Goal: Information Seeking & Learning: Learn about a topic

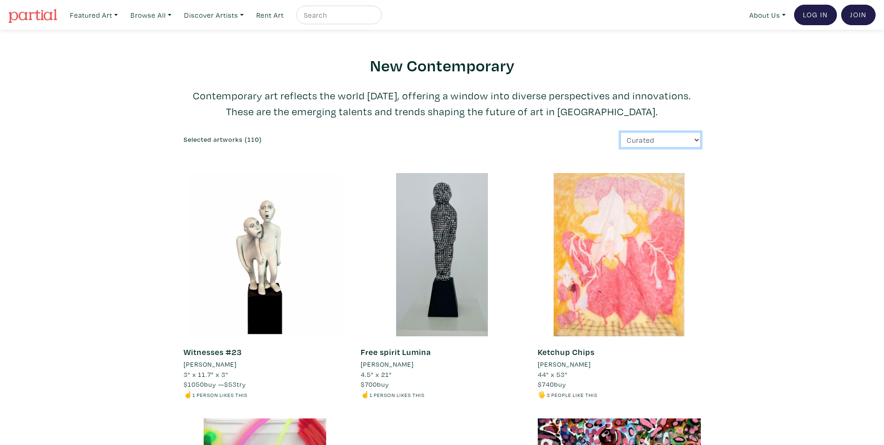
click at [698, 138] on select "Curated Newest Random Price: Low to High Price: High to Low" at bounding box center [661, 140] width 81 height 16
click at [329, 15] on input "text" at bounding box center [338, 15] width 70 height 12
type input "large canvases"
click at [375, 18] on button "submit" at bounding box center [375, 18] width 0 height 0
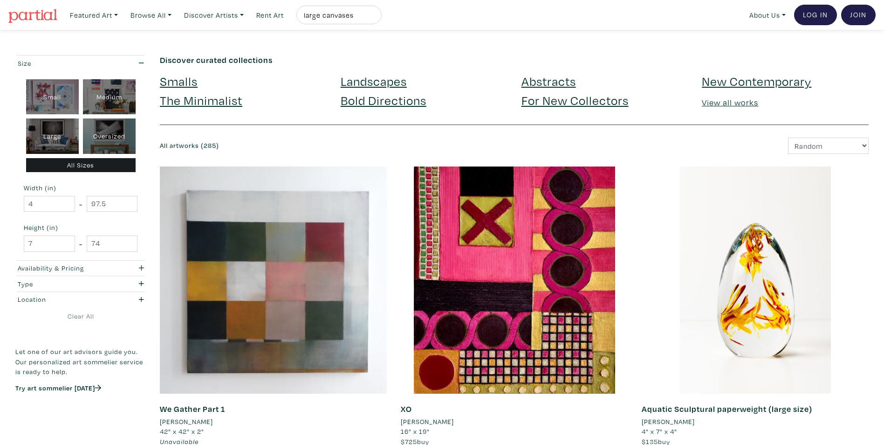
click at [101, 142] on div "Oversized" at bounding box center [109, 135] width 53 height 35
type input "48"
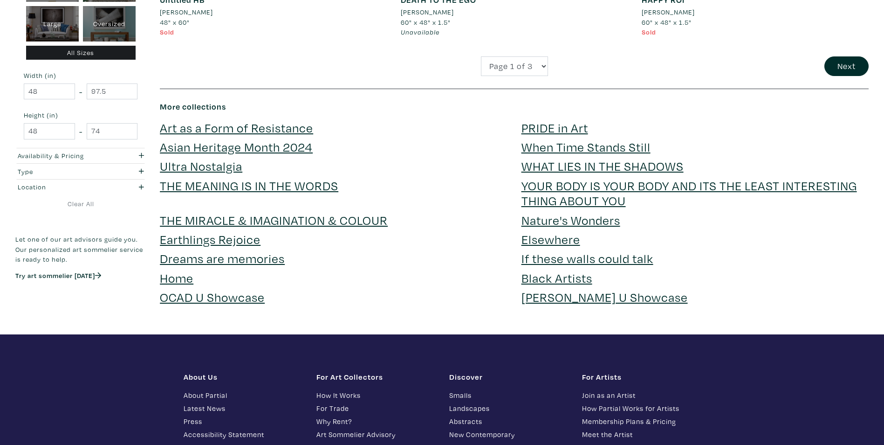
scroll to position [2564, 0]
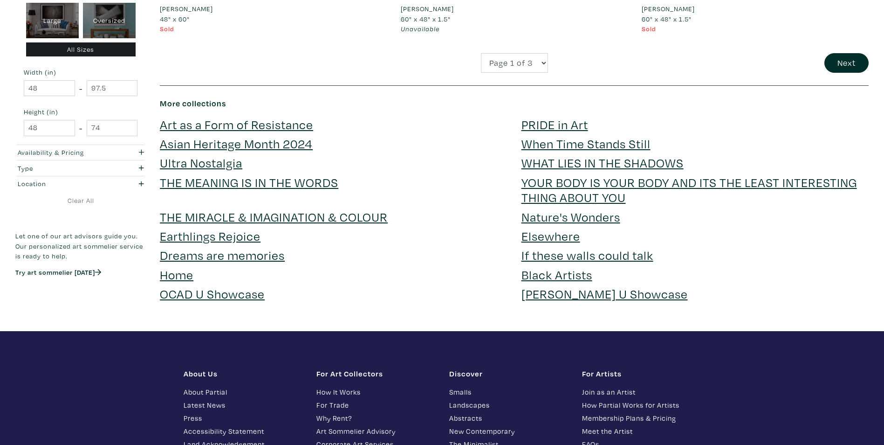
click at [215, 257] on link "Dreams are memories" at bounding box center [222, 255] width 125 height 16
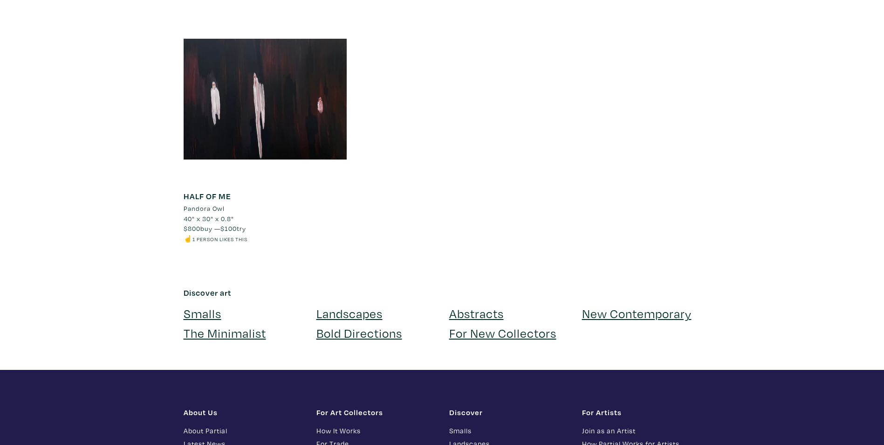
scroll to position [979, 0]
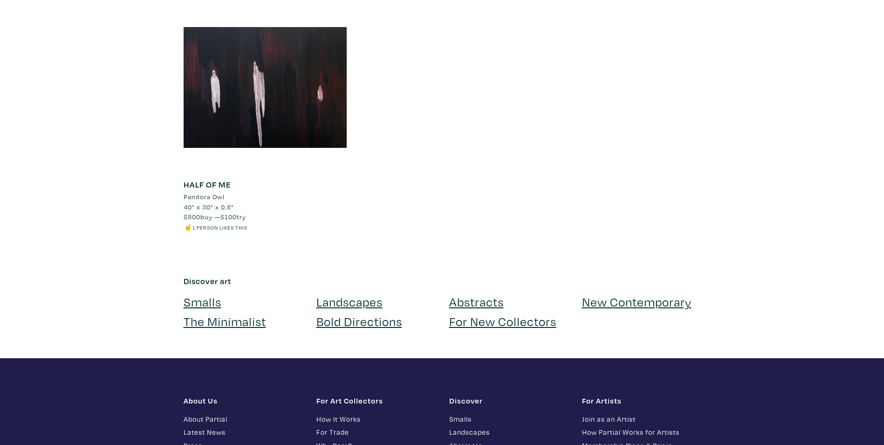
click at [333, 320] on link "Bold Directions" at bounding box center [360, 321] width 86 height 16
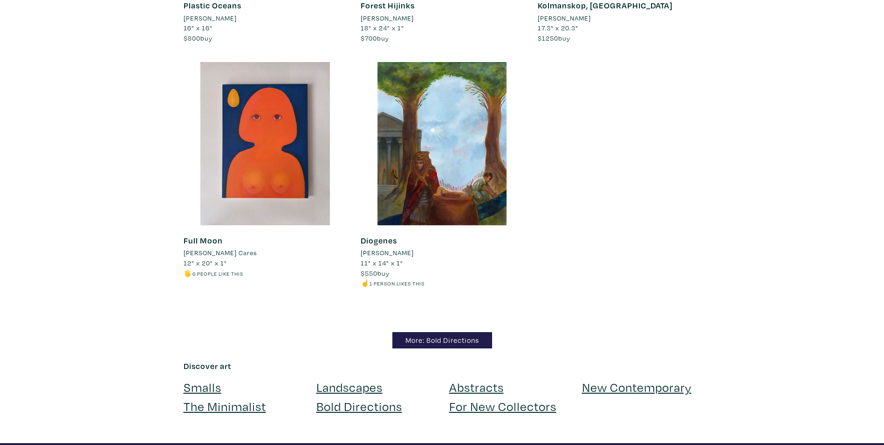
scroll to position [7973, 0]
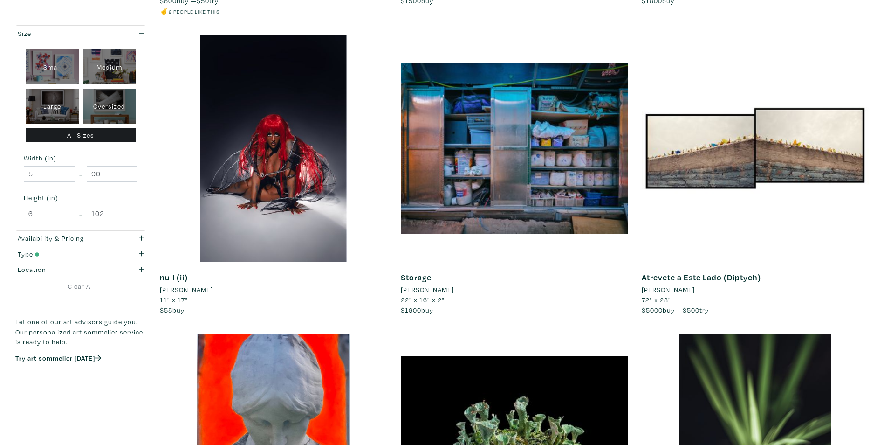
scroll to position [746, 0]
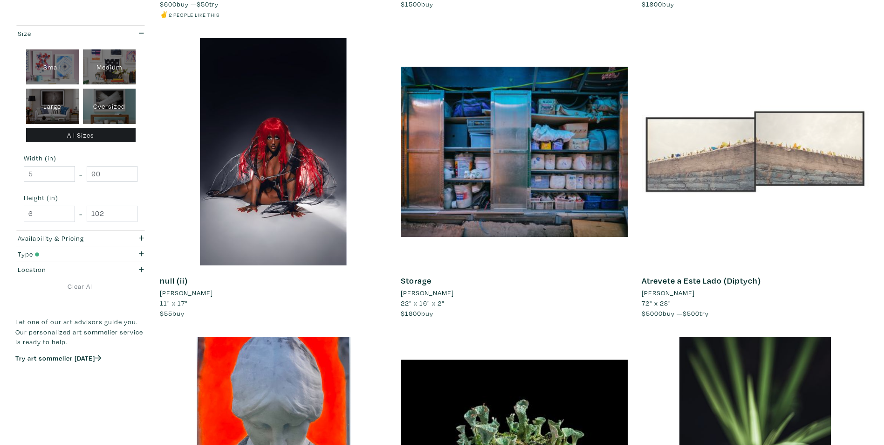
click at [731, 185] on div at bounding box center [755, 151] width 227 height 227
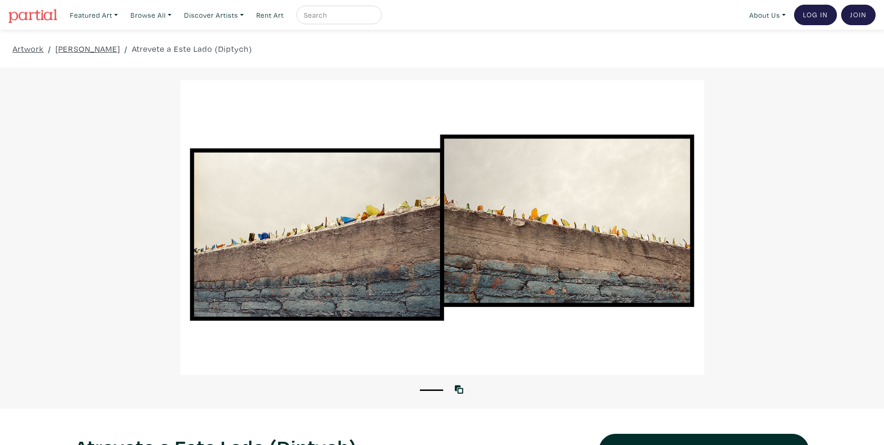
drag, startPoint x: 323, startPoint y: 174, endPoint x: 286, endPoint y: 221, distance: 60.2
click at [286, 221] on div at bounding box center [442, 227] width 884 height 295
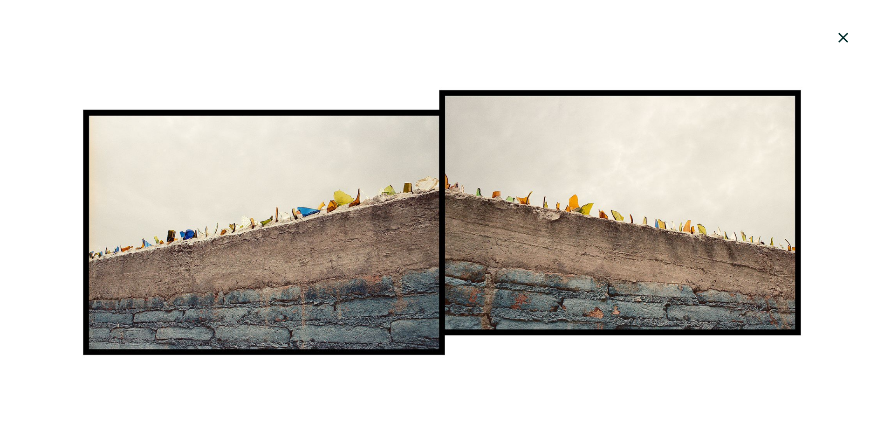
click at [574, 418] on div at bounding box center [442, 223] width 884 height 420
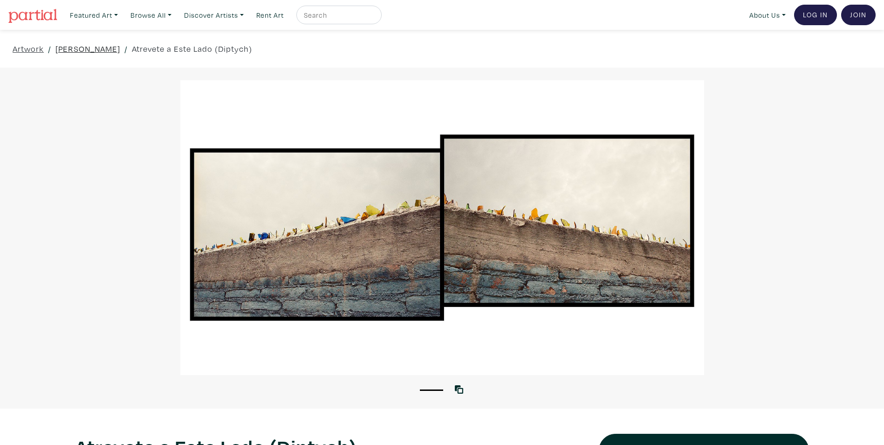
click at [71, 46] on link "Ernesto Cabral" at bounding box center [87, 48] width 65 height 13
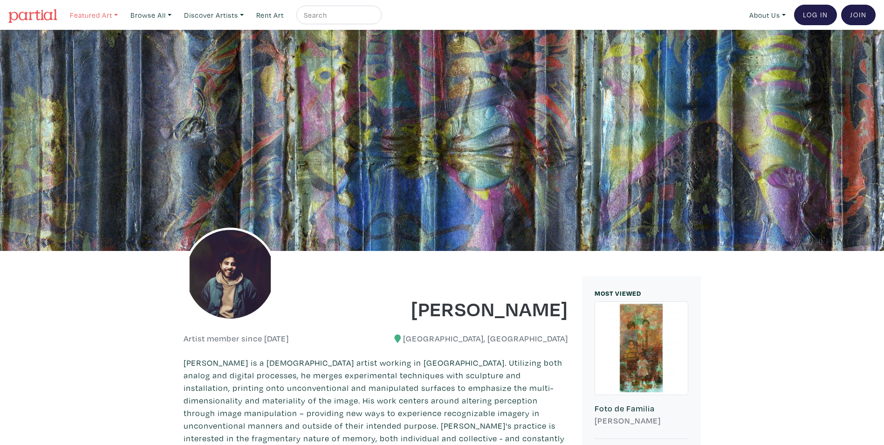
click at [97, 16] on link "Featured Art" at bounding box center [94, 15] width 56 height 19
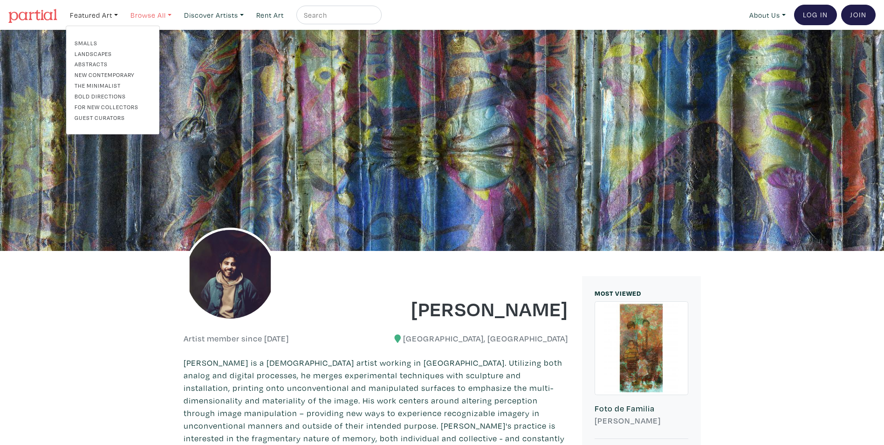
click at [154, 15] on link "Browse All" at bounding box center [150, 15] width 49 height 19
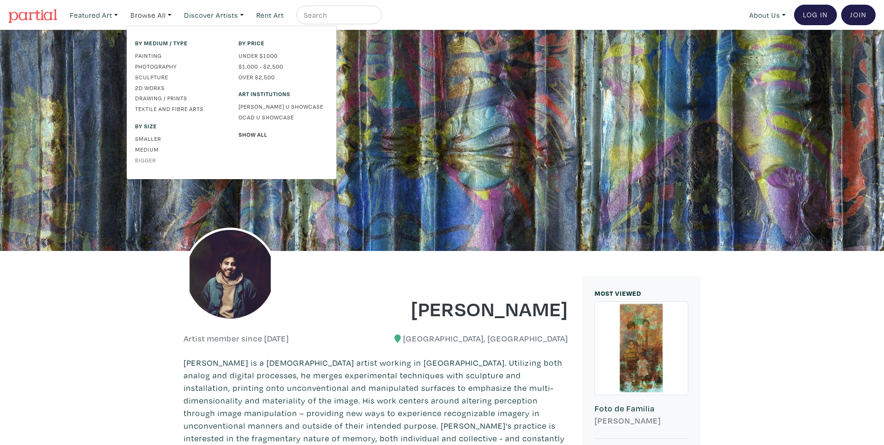
click at [149, 160] on link "Bigger" at bounding box center [180, 160] width 90 height 8
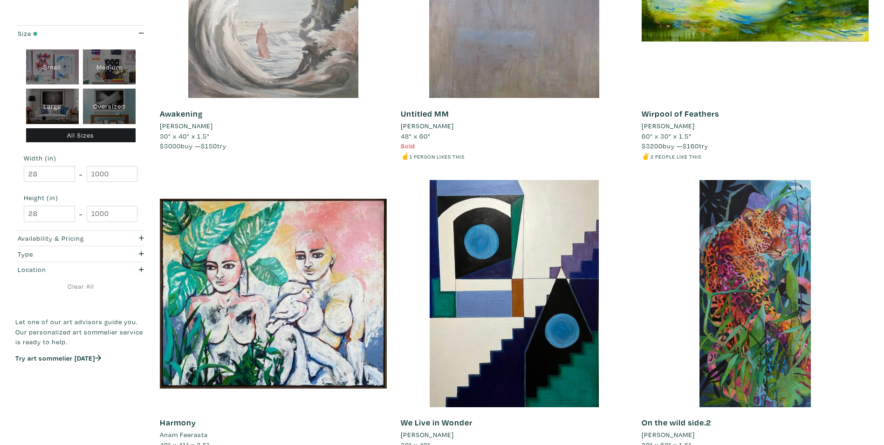
scroll to position [560, 0]
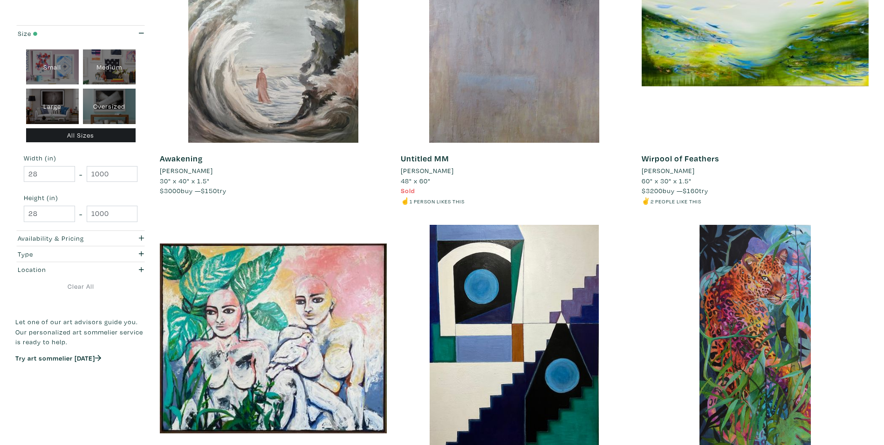
click at [104, 113] on div "Oversized" at bounding box center [109, 106] width 53 height 35
type input "48"
type input "698.5"
type input "48"
type input "927.1"
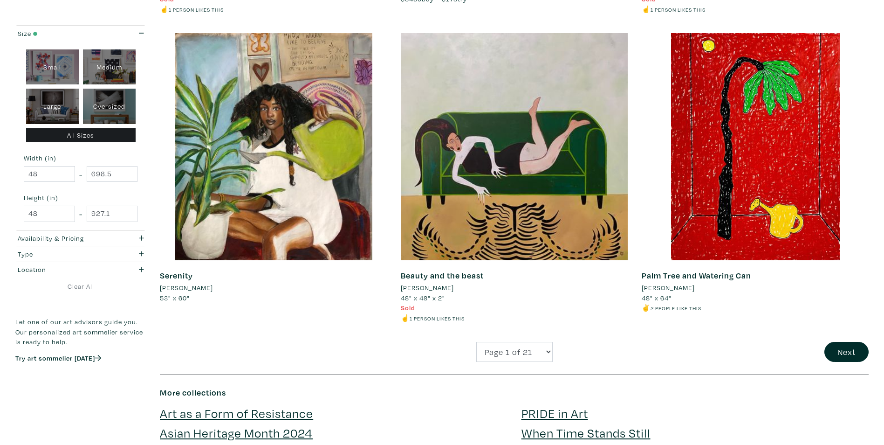
scroll to position [2285, 0]
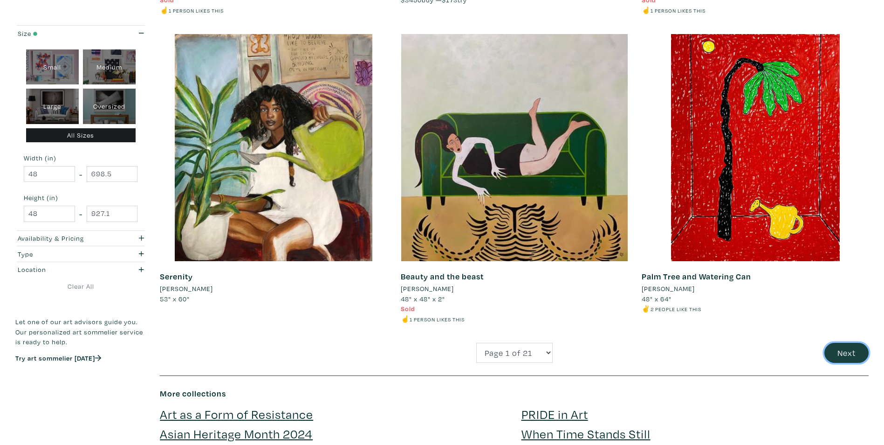
click at [846, 354] on button "Next" at bounding box center [847, 353] width 44 height 20
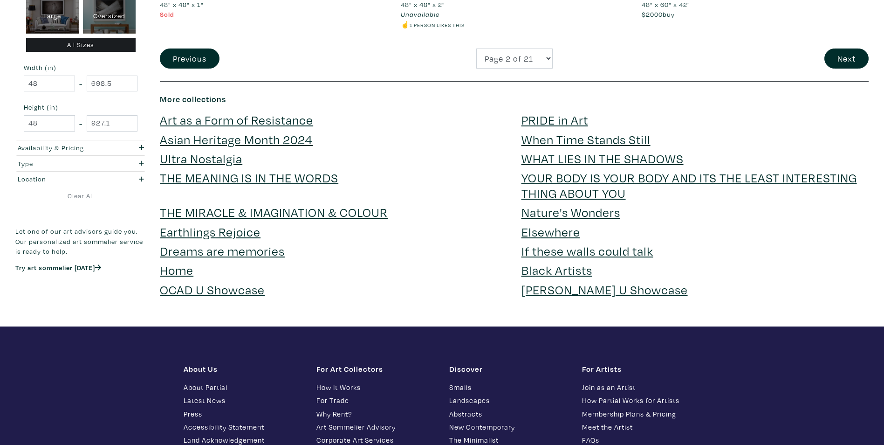
scroll to position [2564, 0]
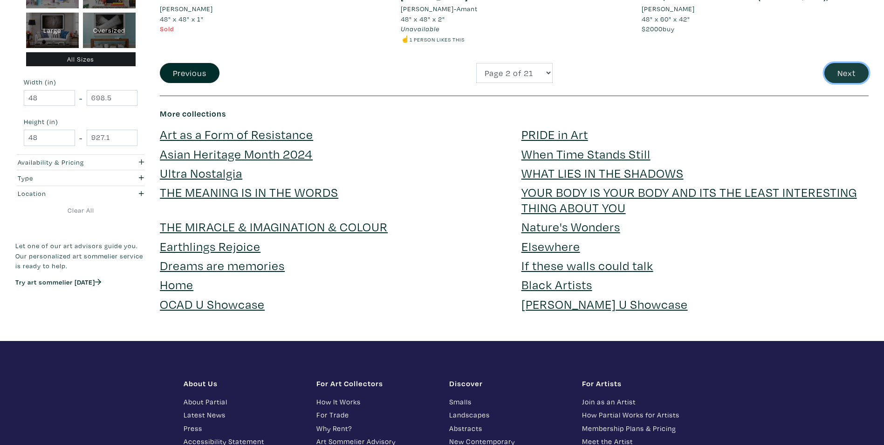
click at [847, 74] on button "Next" at bounding box center [847, 73] width 44 height 20
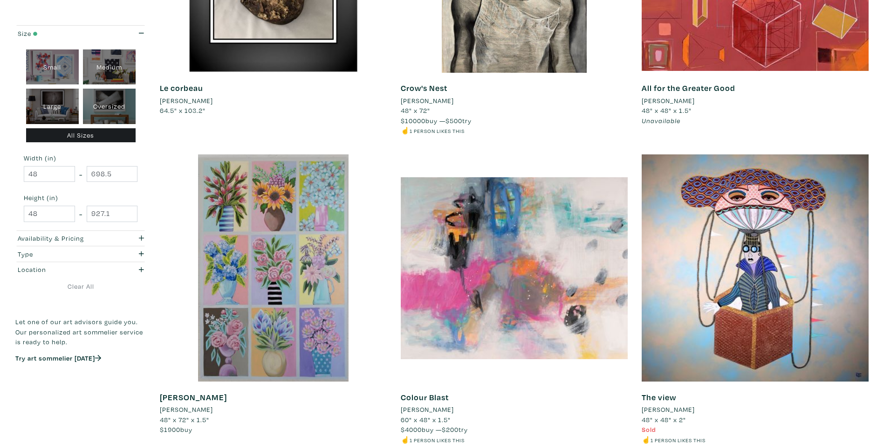
scroll to position [326, 0]
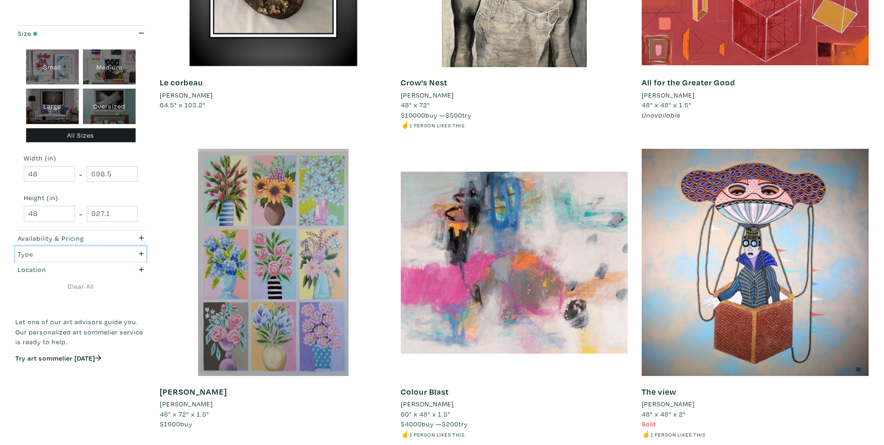
click at [139, 252] on icon "button" at bounding box center [141, 253] width 5 height 7
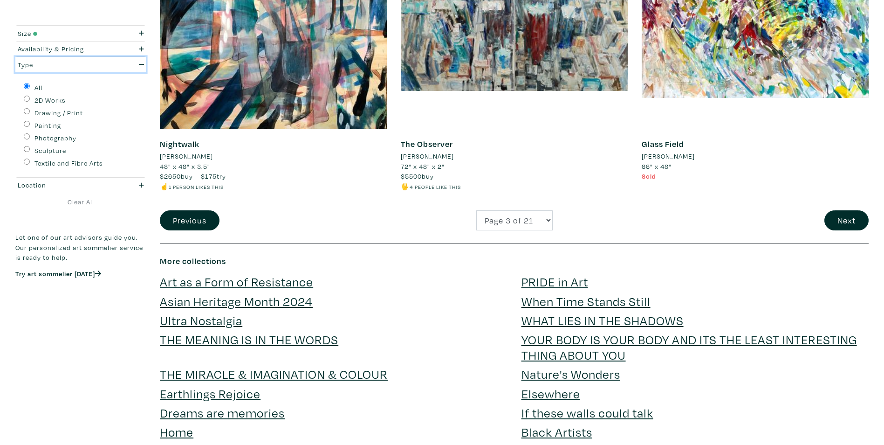
scroll to position [2564, 0]
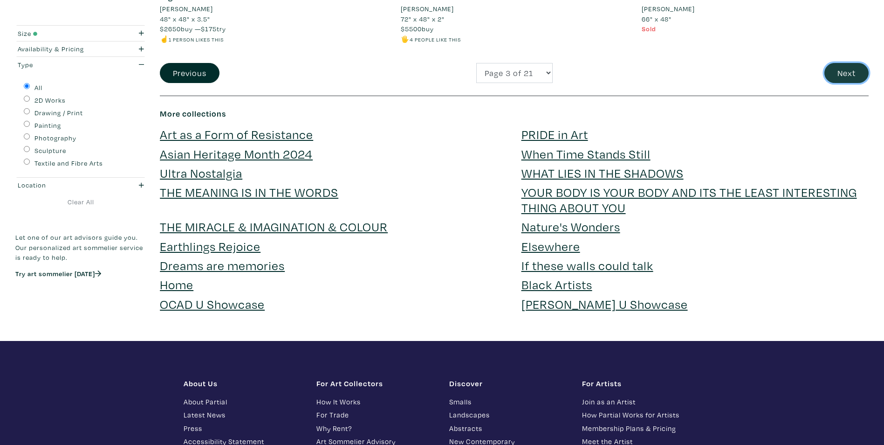
click at [835, 76] on button "Next" at bounding box center [847, 73] width 44 height 20
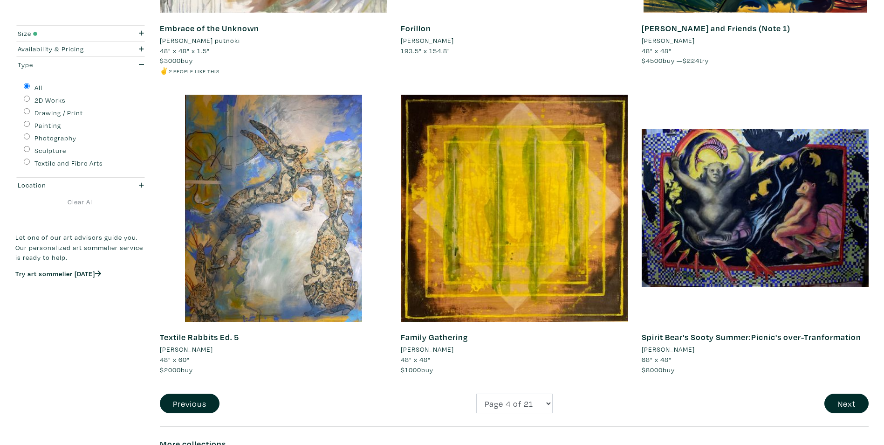
scroll to position [2378, 0]
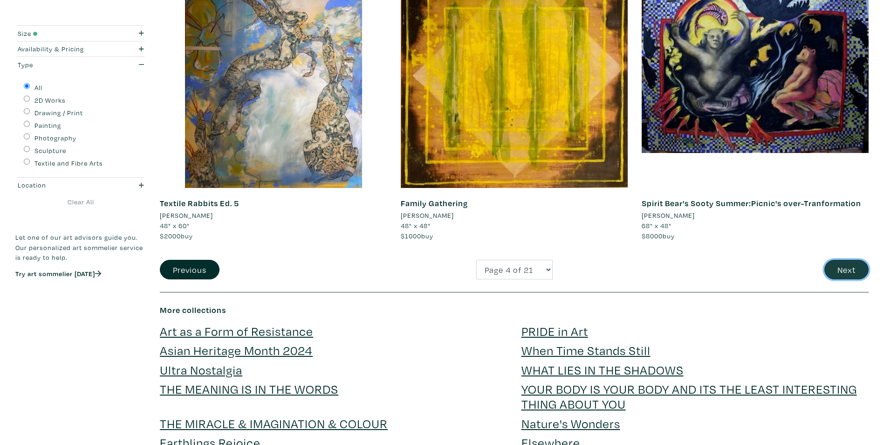
click at [839, 269] on button "Next" at bounding box center [847, 270] width 44 height 20
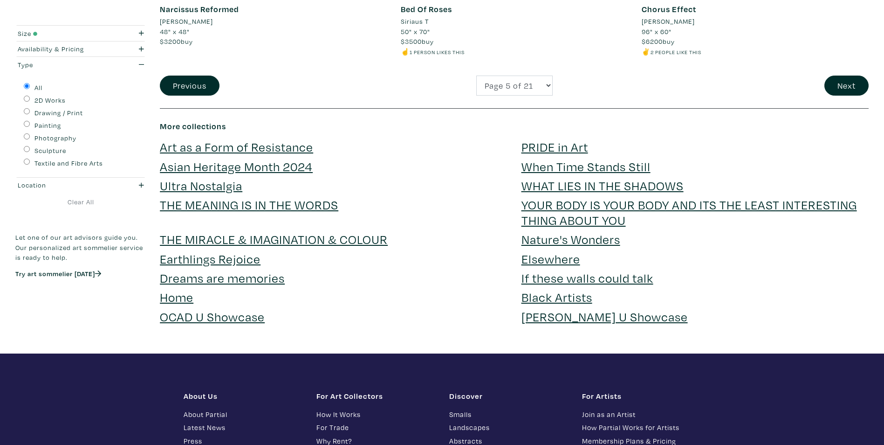
scroll to position [2564, 0]
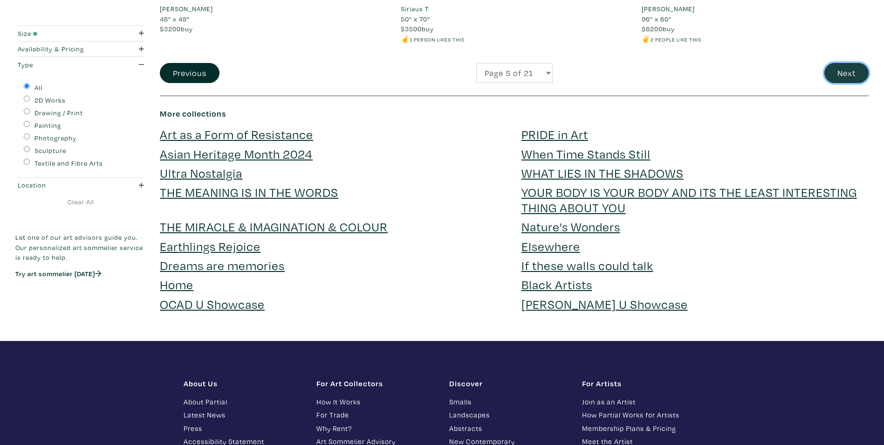
click at [855, 82] on button "Next" at bounding box center [847, 73] width 44 height 20
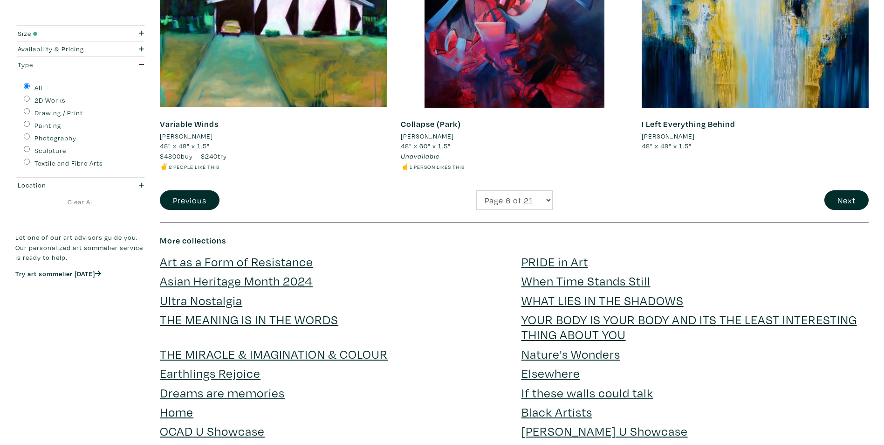
scroll to position [2471, 0]
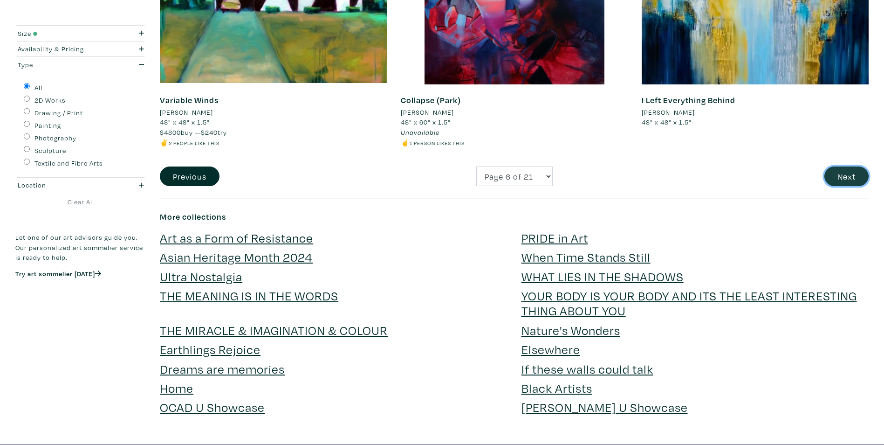
click at [848, 174] on button "Next" at bounding box center [847, 176] width 44 height 20
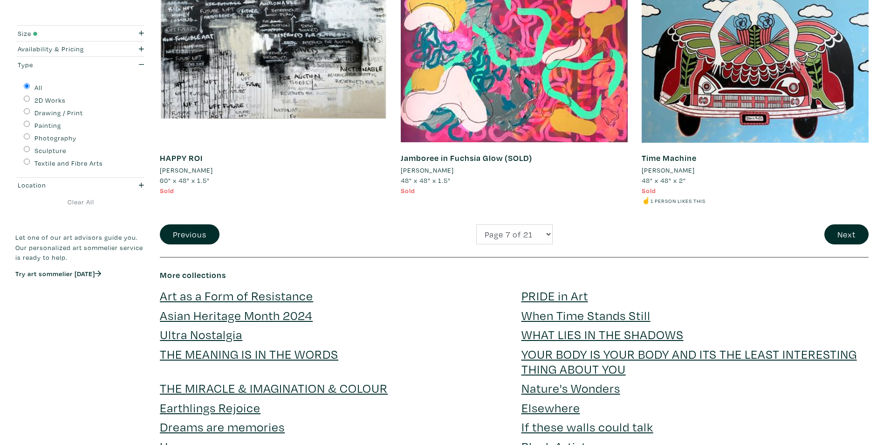
scroll to position [2425, 0]
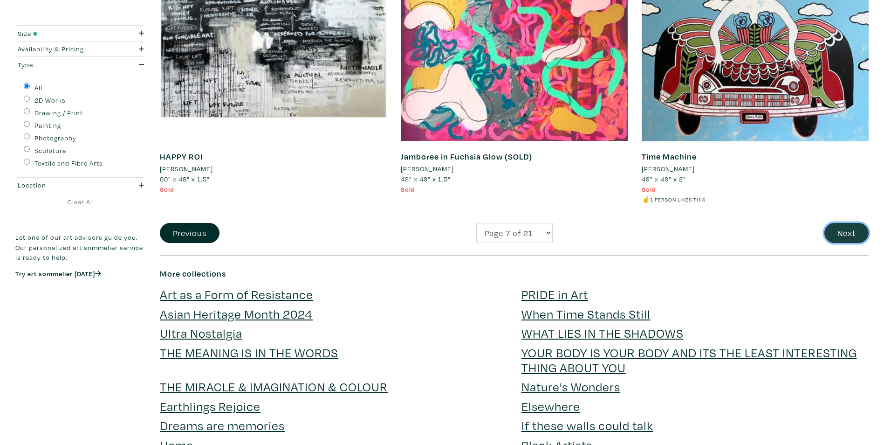
click at [843, 237] on button "Next" at bounding box center [847, 233] width 44 height 20
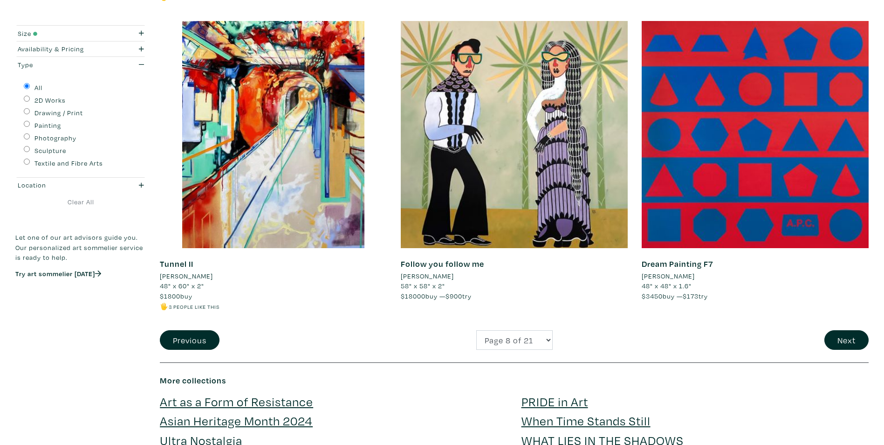
scroll to position [2331, 0]
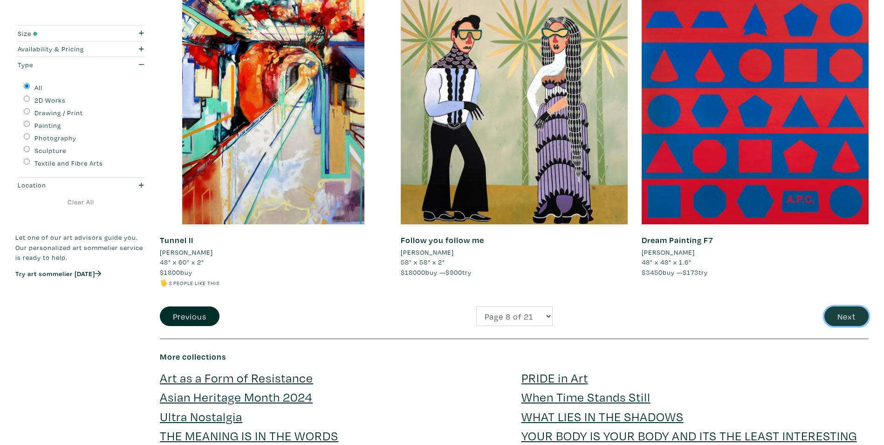
click at [838, 317] on button "Next" at bounding box center [847, 316] width 44 height 20
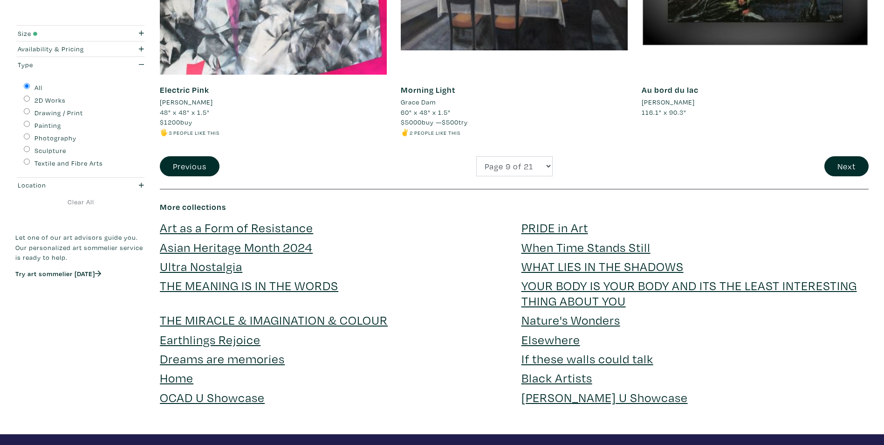
scroll to position [2285, 0]
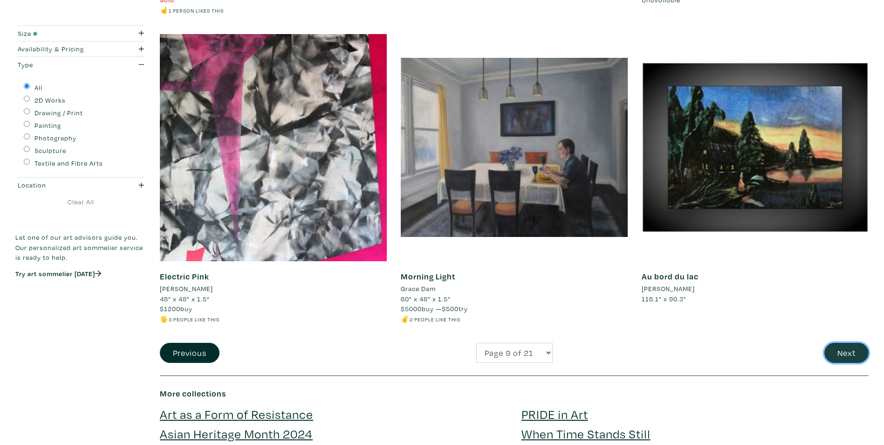
click at [843, 352] on button "Next" at bounding box center [847, 353] width 44 height 20
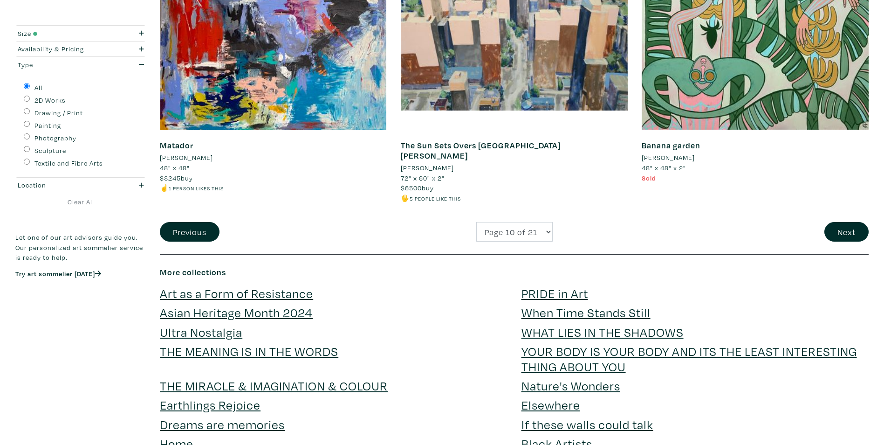
scroll to position [2471, 0]
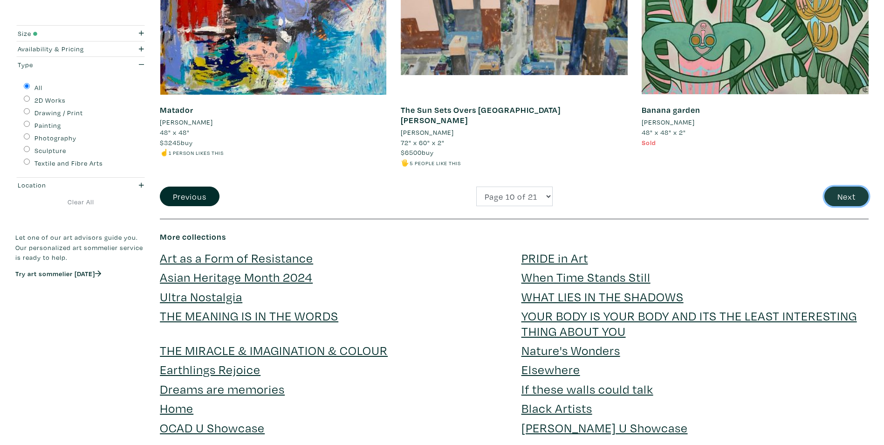
click at [850, 187] on button "Next" at bounding box center [847, 197] width 44 height 20
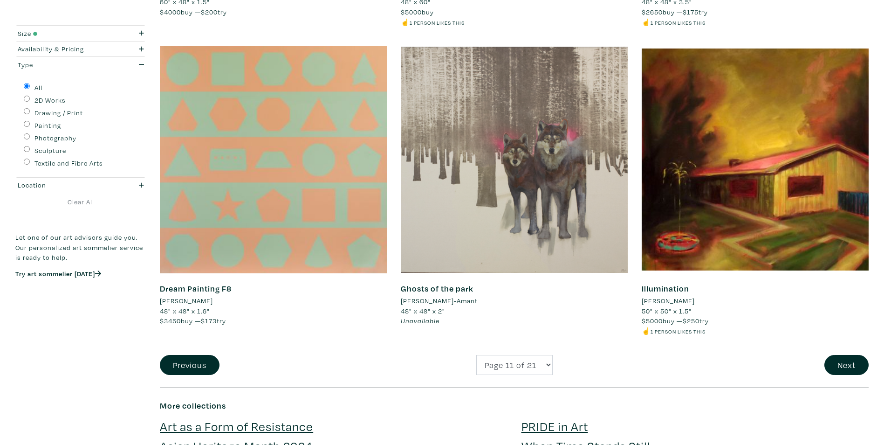
scroll to position [2425, 0]
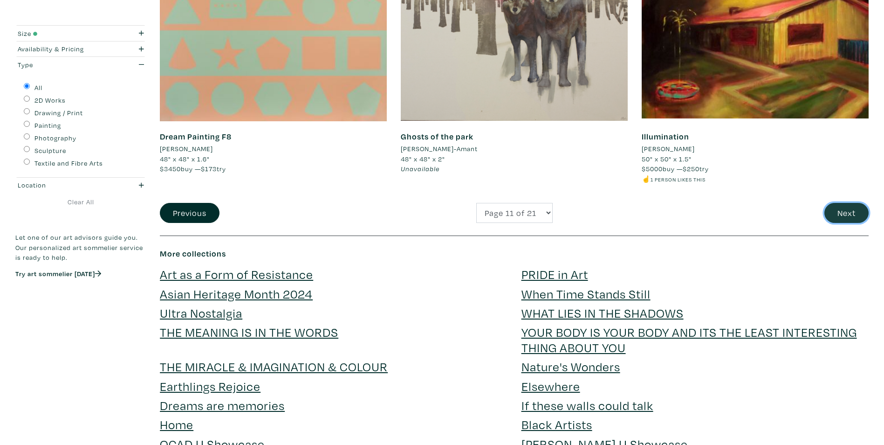
click at [848, 212] on button "Next" at bounding box center [847, 213] width 44 height 20
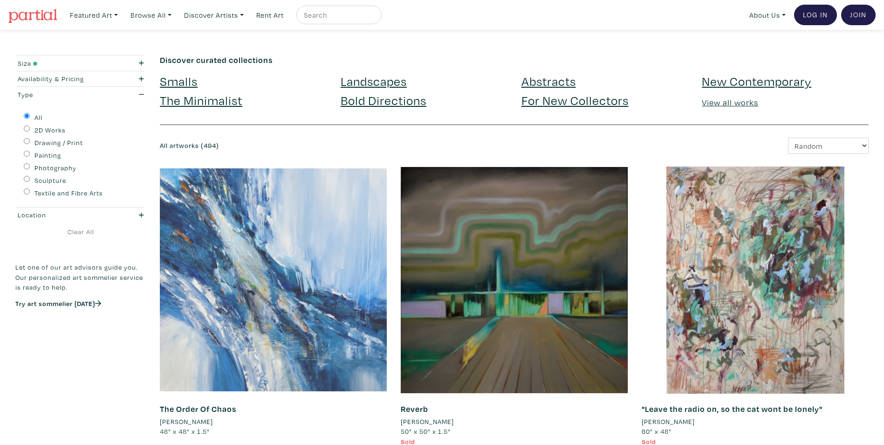
click at [219, 286] on div at bounding box center [273, 279] width 227 height 227
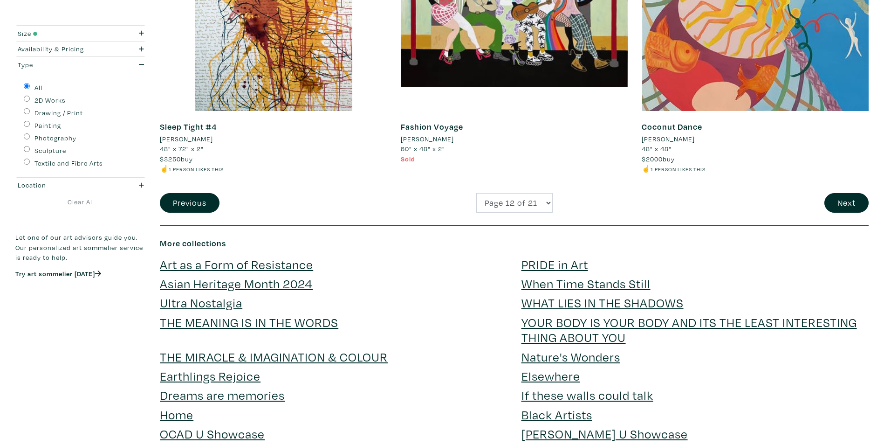
scroll to position [2238, 0]
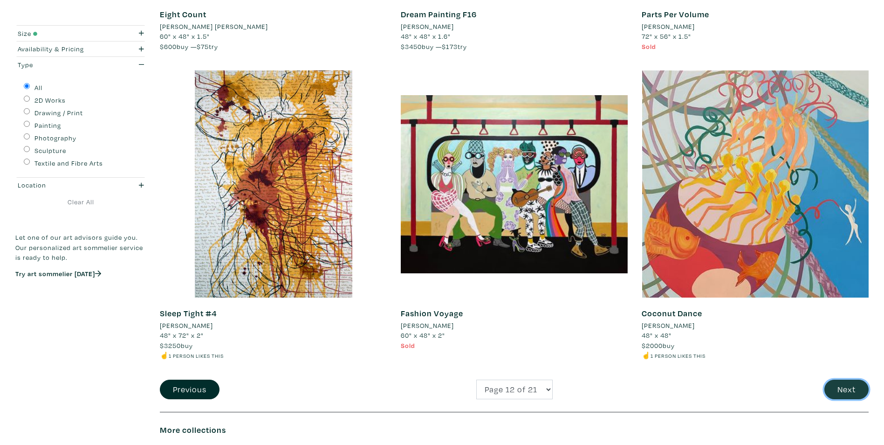
click at [844, 391] on button "Next" at bounding box center [847, 390] width 44 height 20
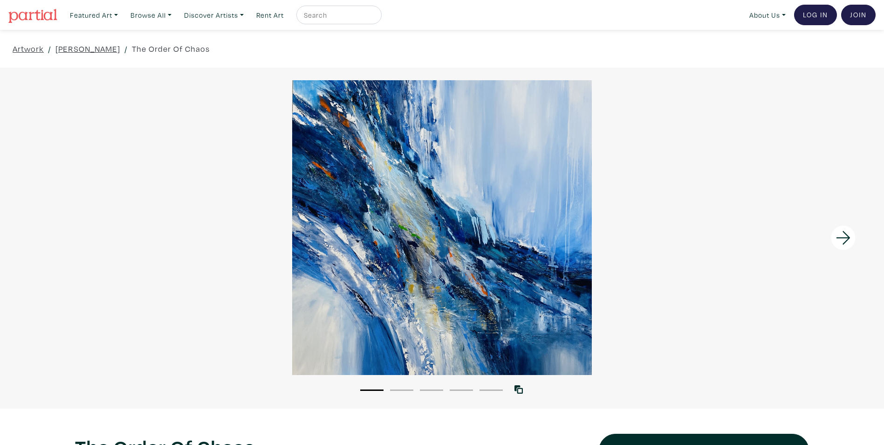
click at [842, 240] on icon at bounding box center [844, 237] width 32 height 25
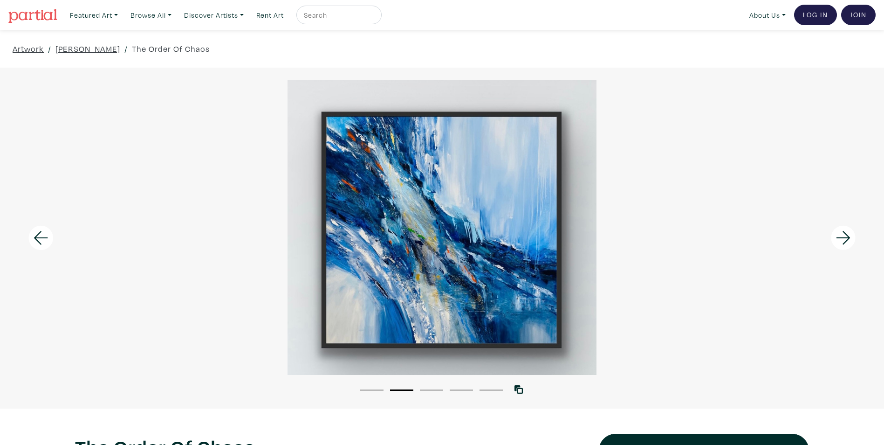
click at [48, 235] on icon at bounding box center [41, 237] width 32 height 25
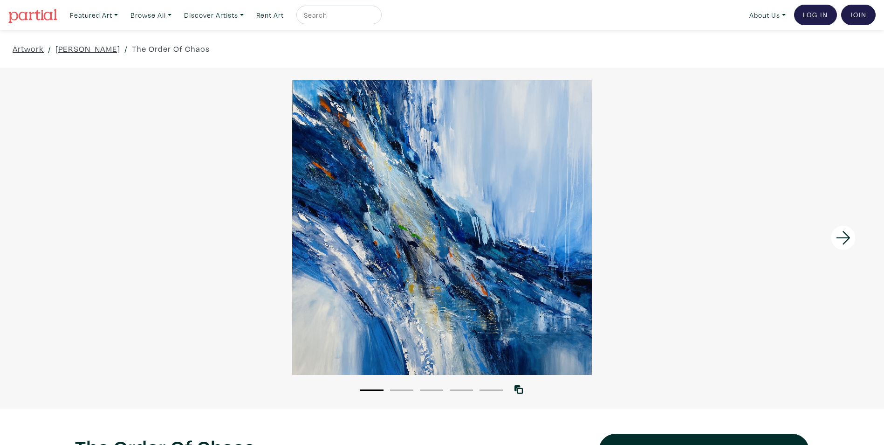
click at [844, 236] on icon at bounding box center [844, 237] width 32 height 25
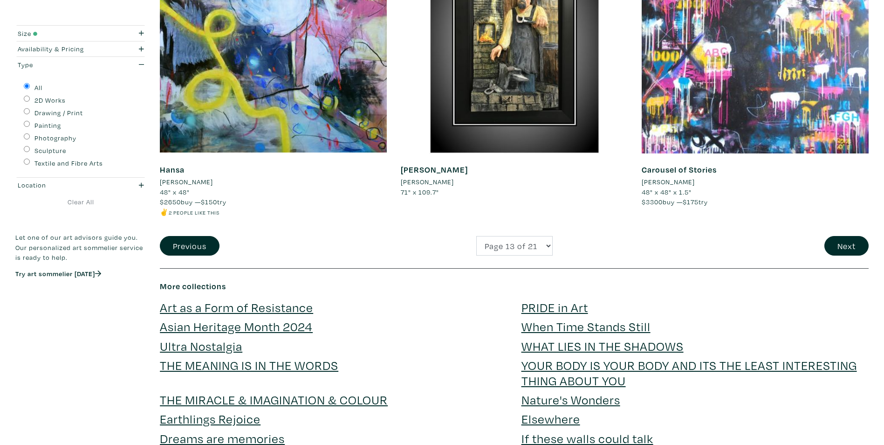
scroll to position [2425, 0]
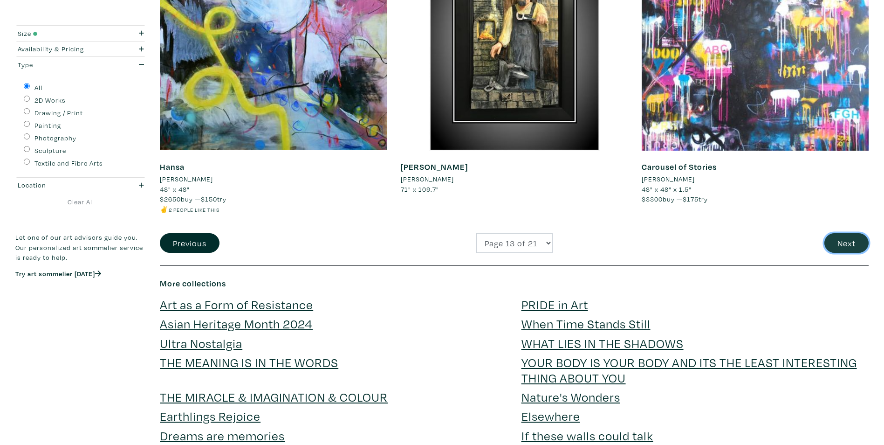
click at [845, 233] on button "Next" at bounding box center [847, 243] width 44 height 20
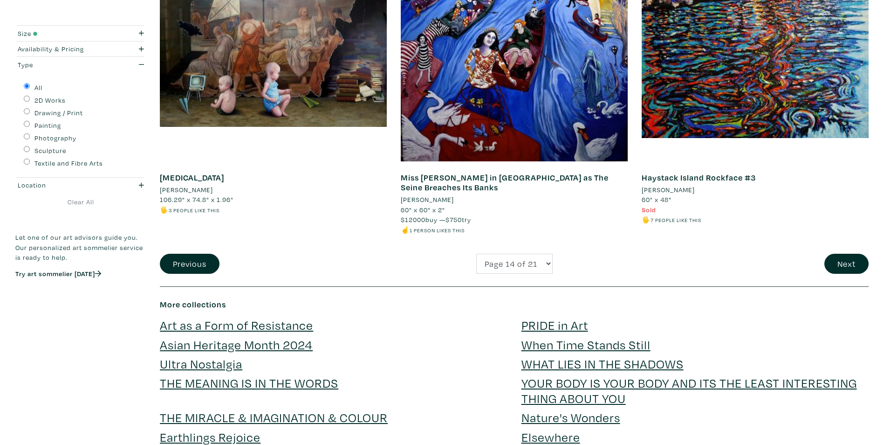
scroll to position [2378, 0]
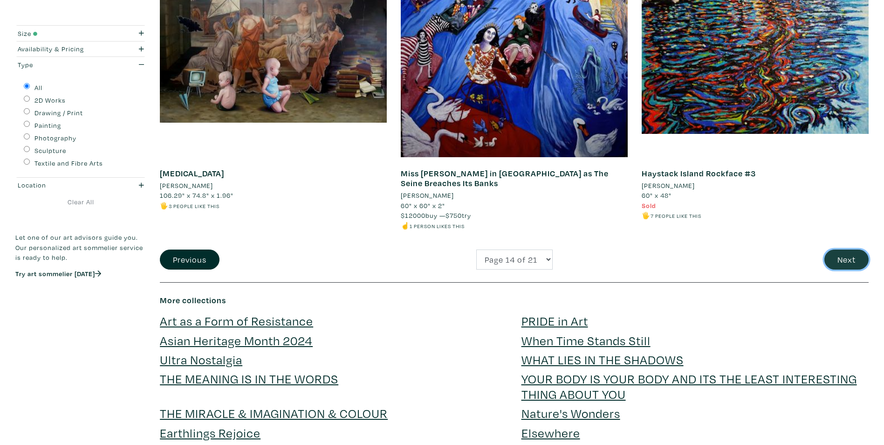
click at [854, 252] on button "Next" at bounding box center [847, 259] width 44 height 20
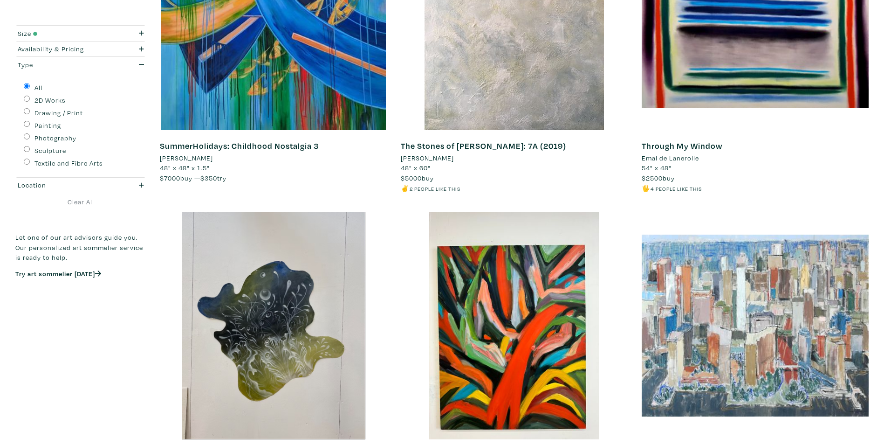
scroll to position [1492, 0]
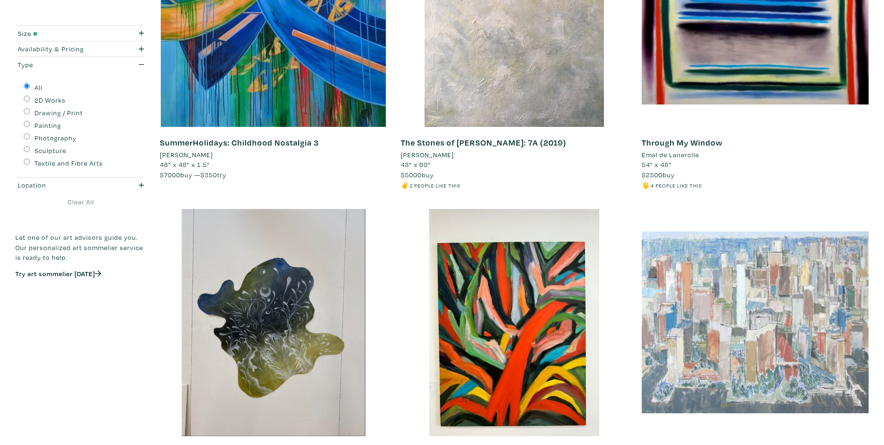
click at [753, 328] on div at bounding box center [755, 322] width 227 height 227
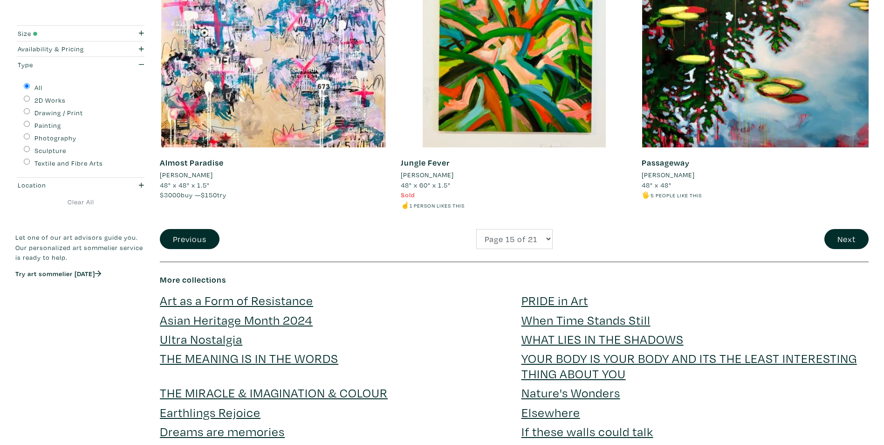
scroll to position [2425, 0]
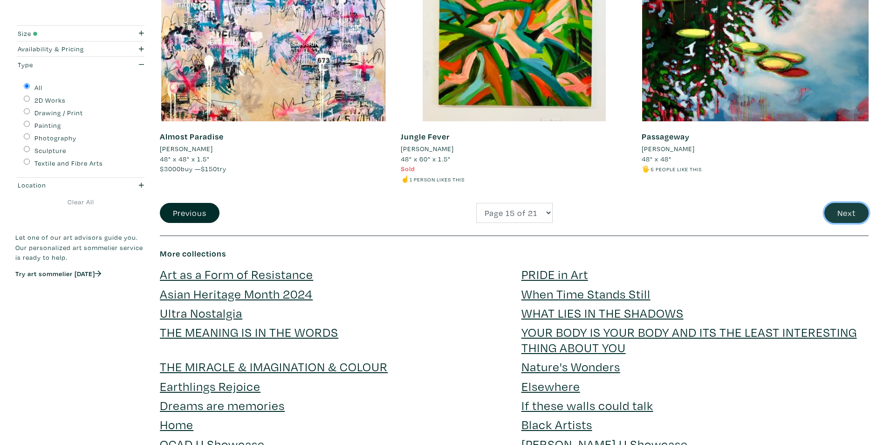
click at [850, 210] on button "Next" at bounding box center [847, 213] width 44 height 20
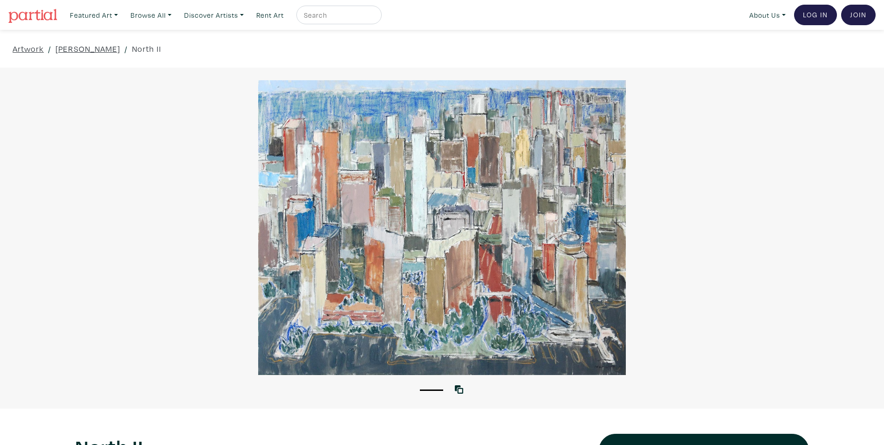
click at [402, 184] on div at bounding box center [442, 227] width 884 height 295
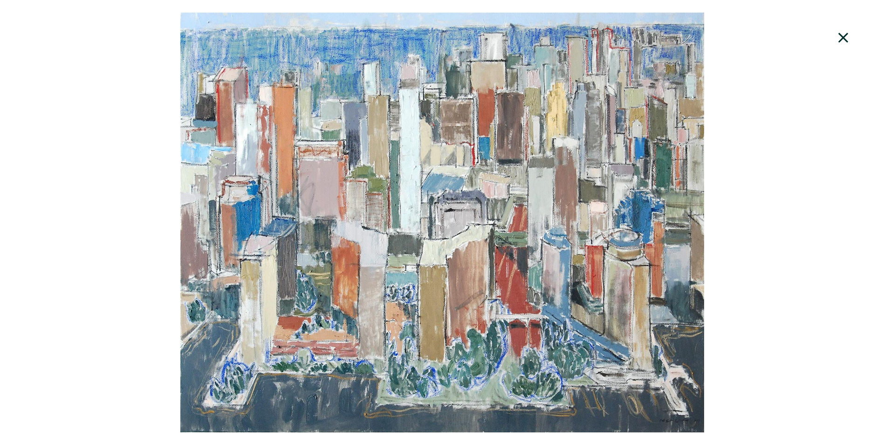
drag, startPoint x: 762, startPoint y: 64, endPoint x: 844, endPoint y: 41, distance: 85.9
click at [844, 41] on icon at bounding box center [844, 37] width 32 height 25
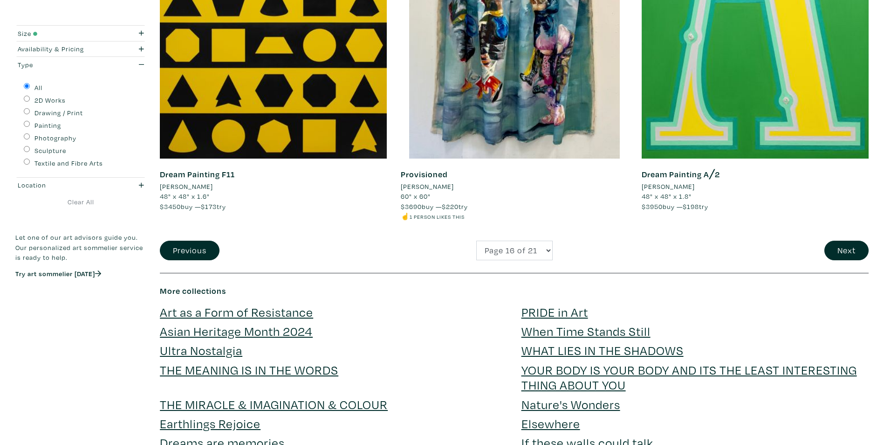
scroll to position [2378, 0]
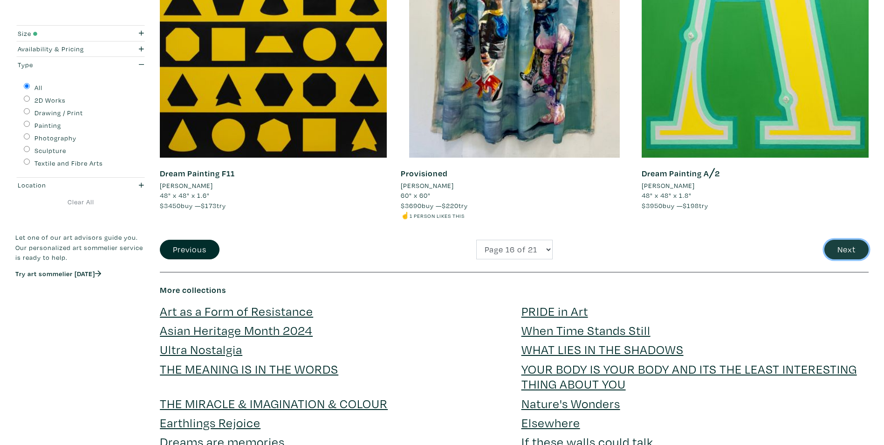
click at [842, 246] on button "Next" at bounding box center [847, 250] width 44 height 20
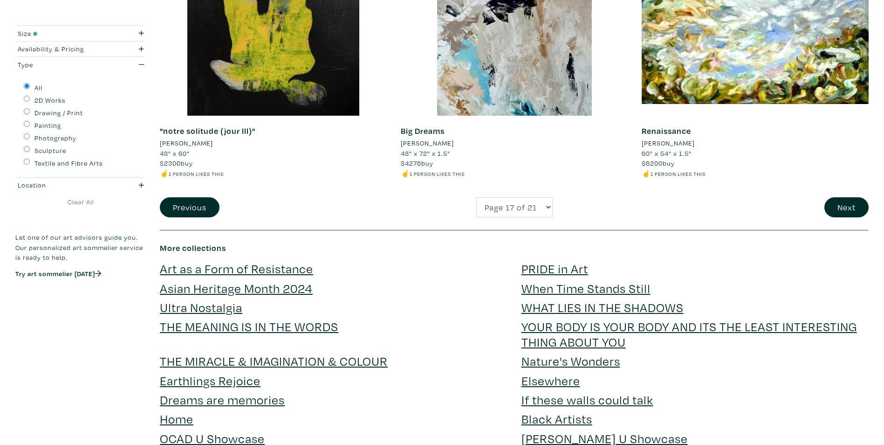
scroll to position [2471, 0]
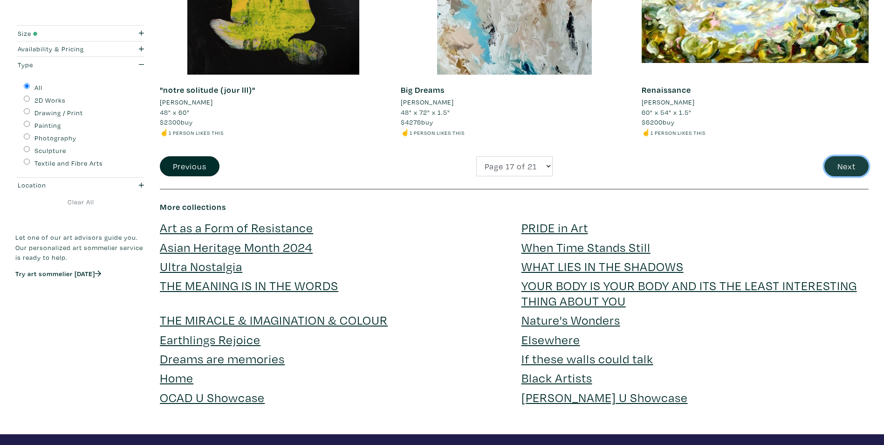
click at [858, 161] on button "Next" at bounding box center [847, 166] width 44 height 20
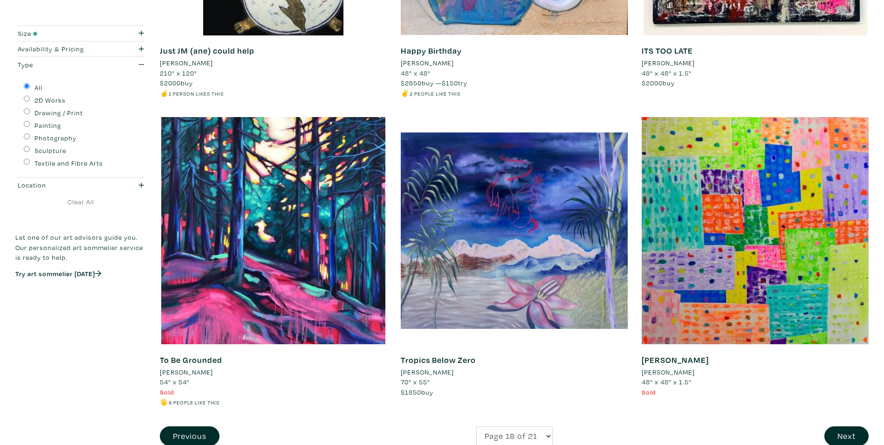
scroll to position [2238, 0]
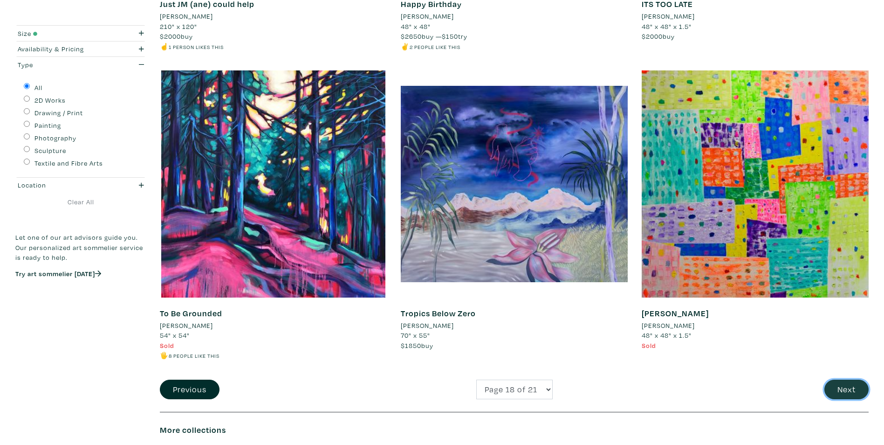
click at [842, 390] on button "Next" at bounding box center [847, 390] width 44 height 20
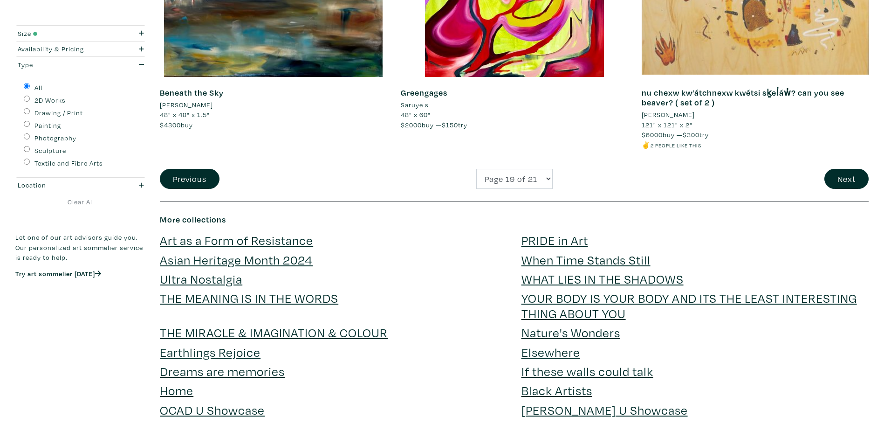
scroll to position [2471, 0]
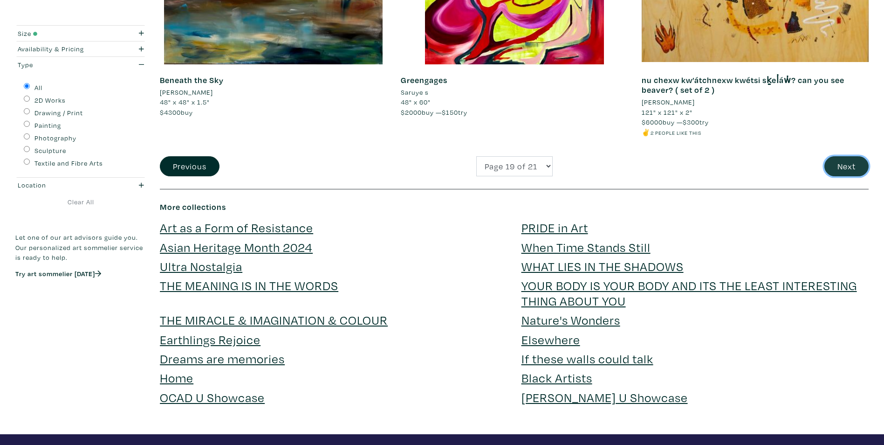
click at [845, 164] on button "Next" at bounding box center [847, 166] width 44 height 20
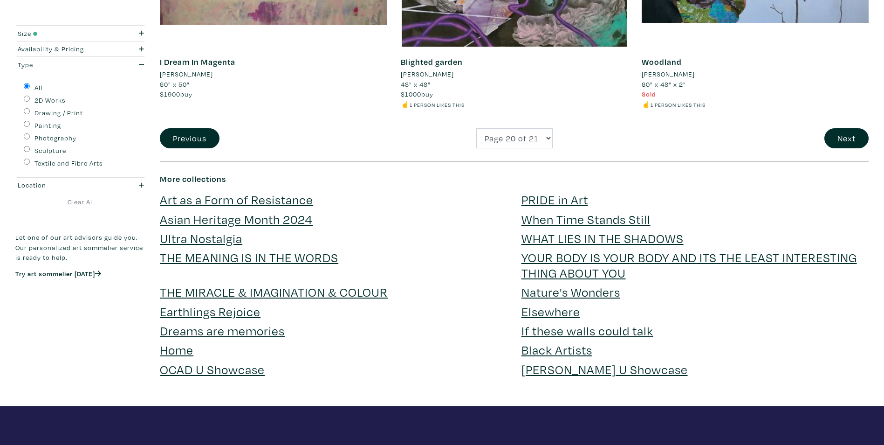
scroll to position [2518, 0]
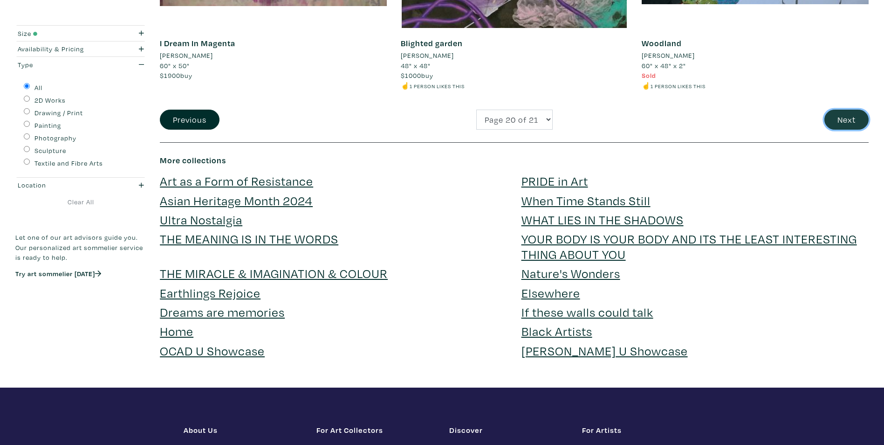
click at [842, 118] on button "Next" at bounding box center [847, 120] width 44 height 20
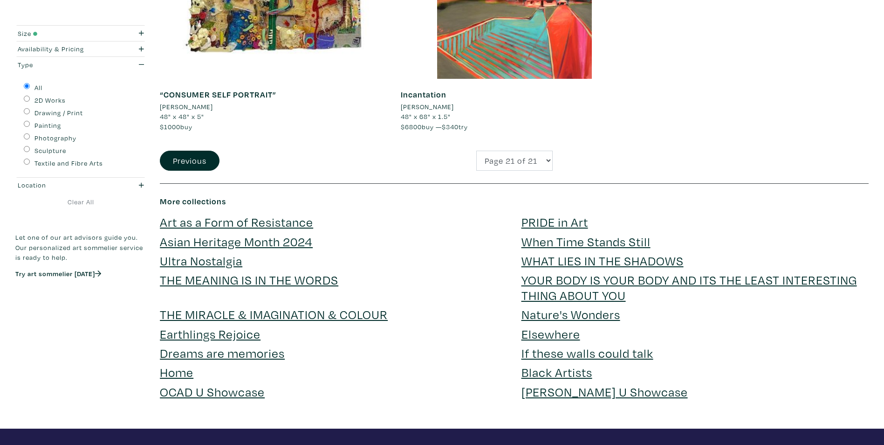
scroll to position [1352, 0]
